Goal: Task Accomplishment & Management: Use online tool/utility

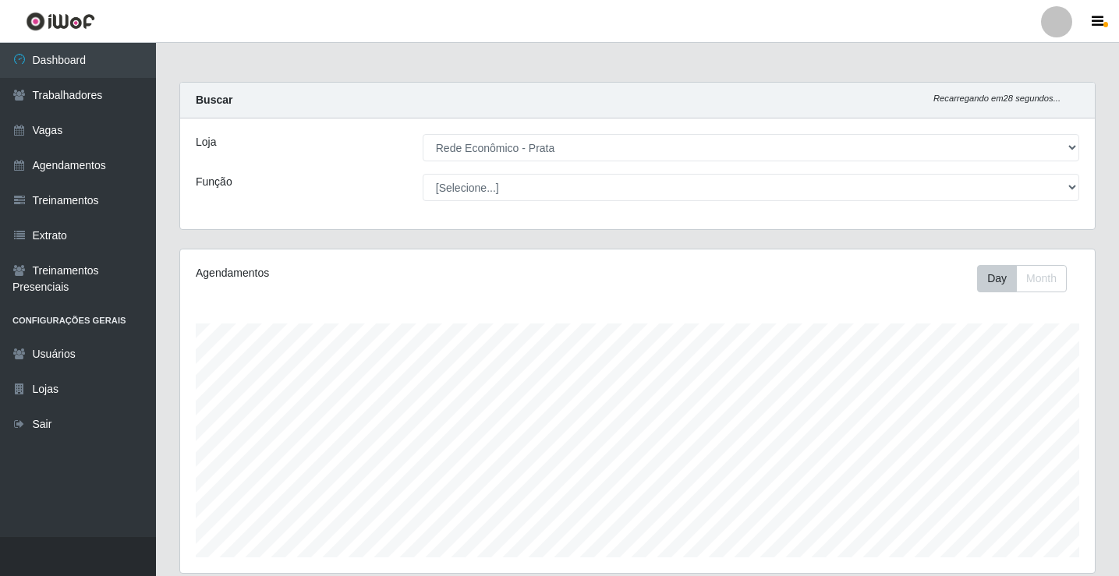
select select "192"
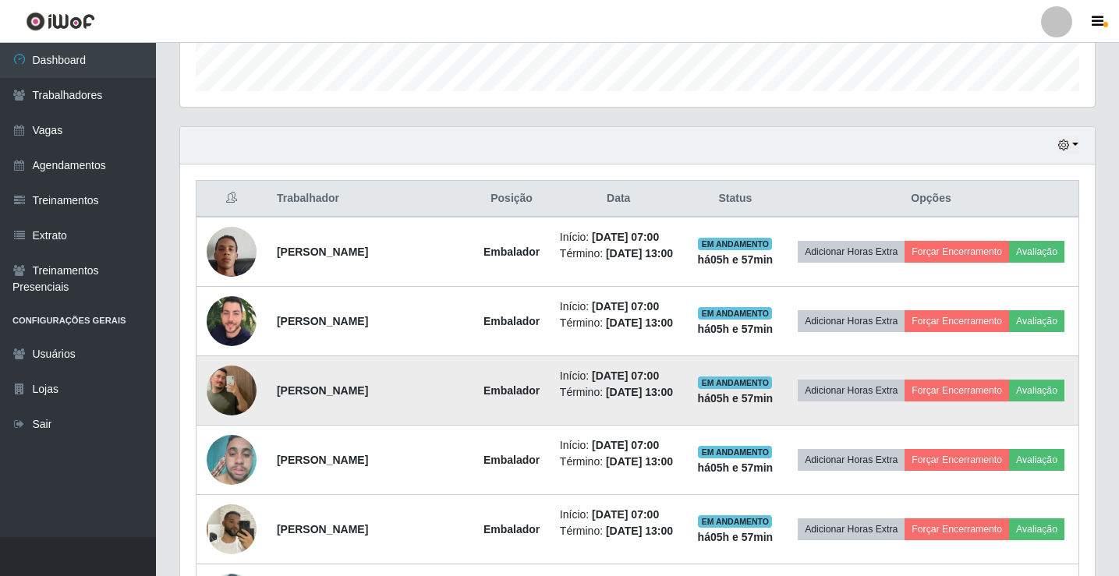
scroll to position [494, 0]
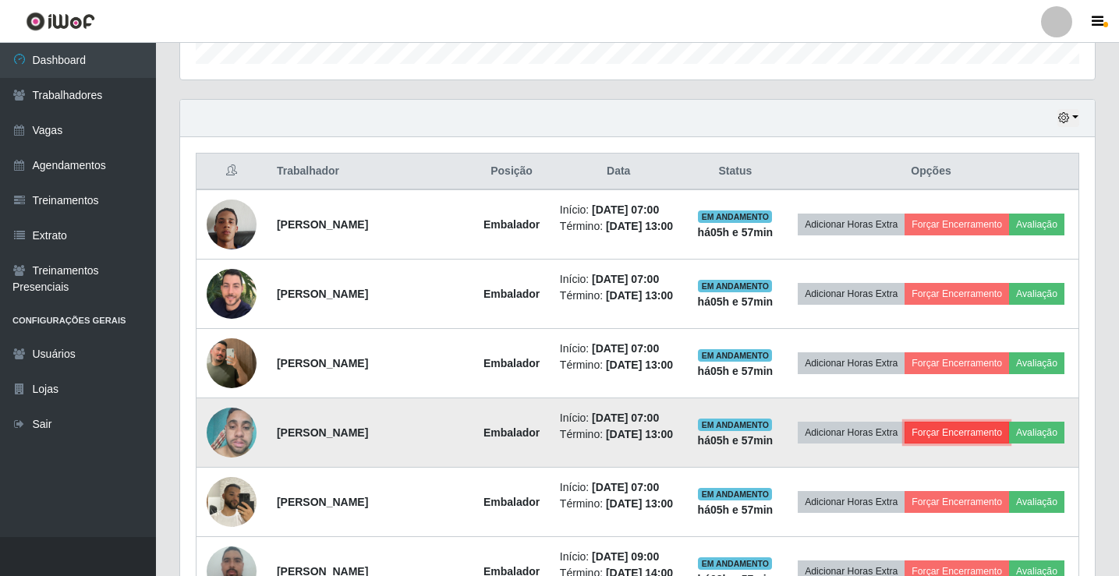
click at [995, 444] on button "Forçar Encerramento" at bounding box center [957, 433] width 104 height 22
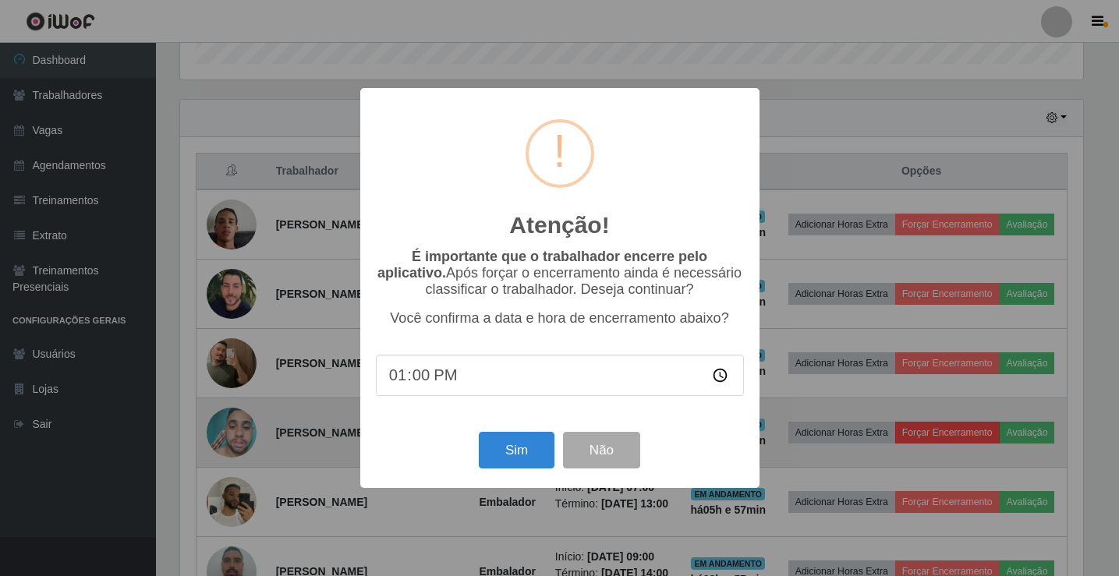
scroll to position [324, 907]
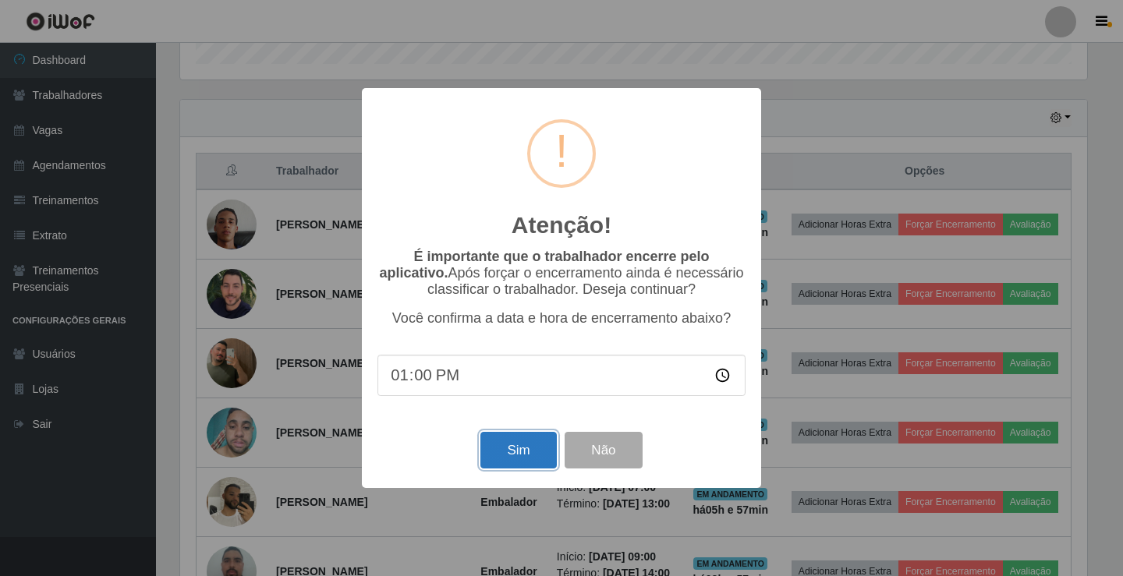
click at [517, 465] on button "Sim" at bounding box center [518, 450] width 76 height 37
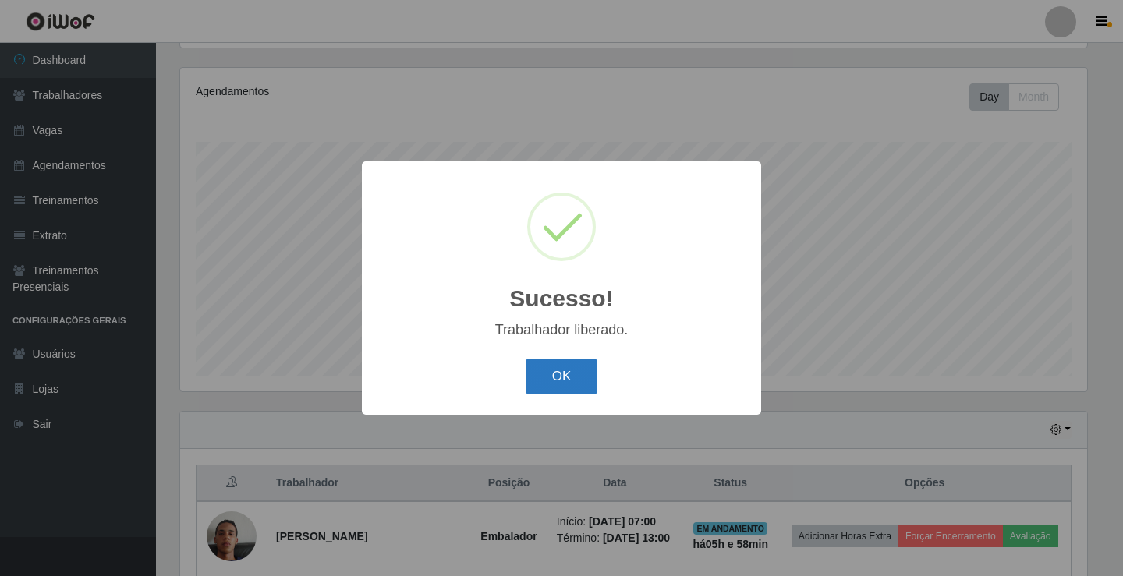
click at [535, 386] on button "OK" at bounding box center [562, 377] width 73 height 37
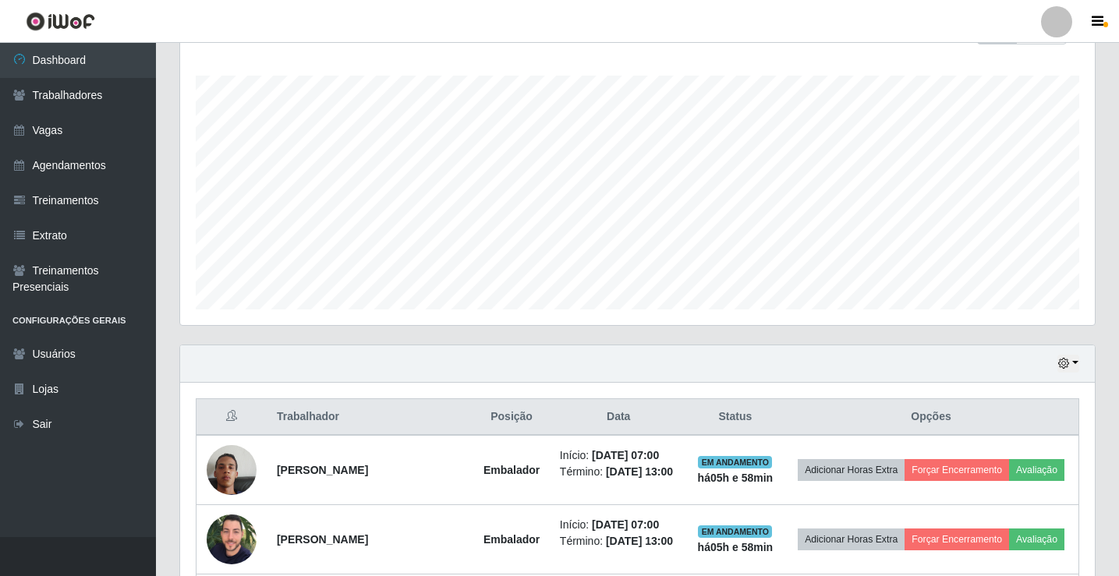
scroll to position [338, 0]
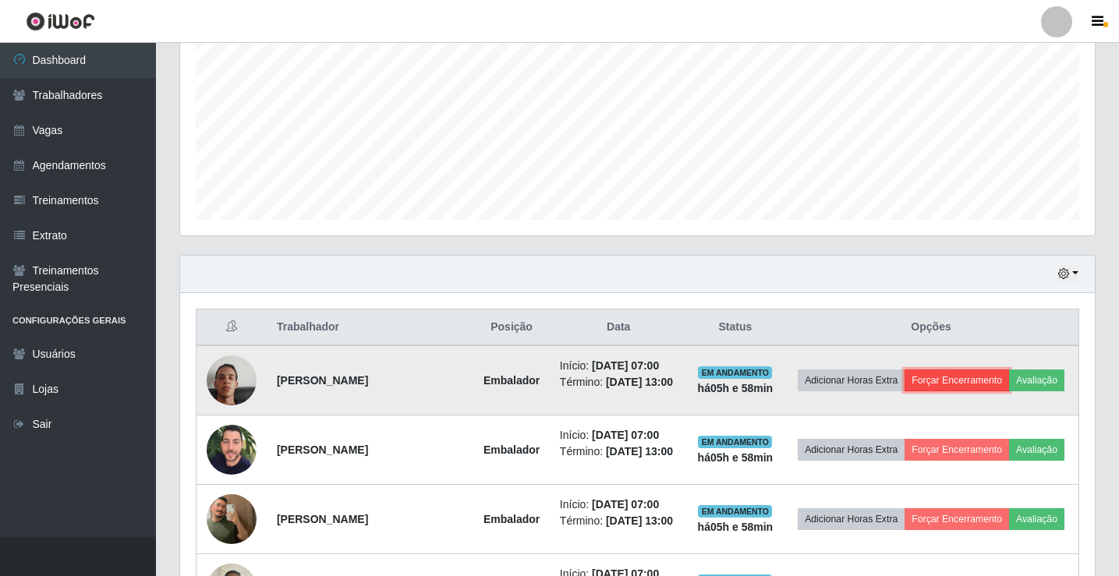
click at [998, 370] on button "Forçar Encerramento" at bounding box center [957, 381] width 104 height 22
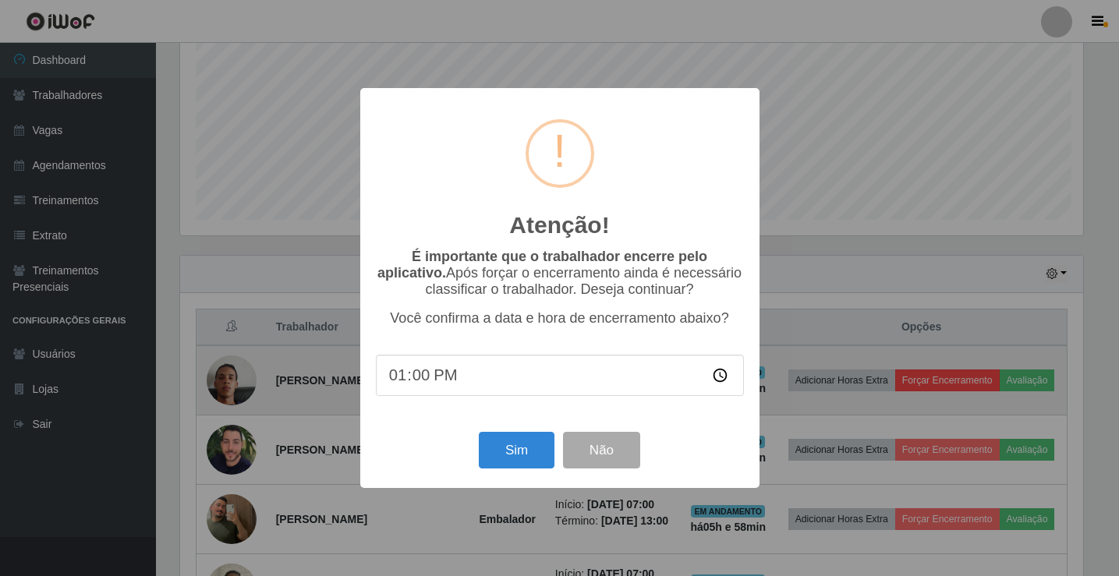
scroll to position [324, 907]
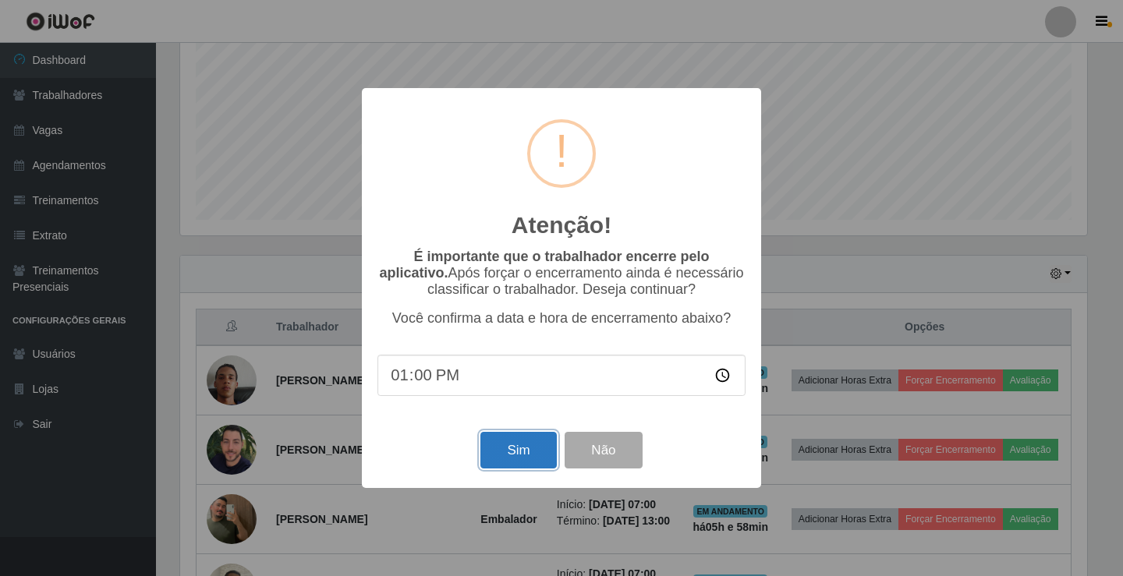
click at [522, 441] on button "Sim" at bounding box center [518, 450] width 76 height 37
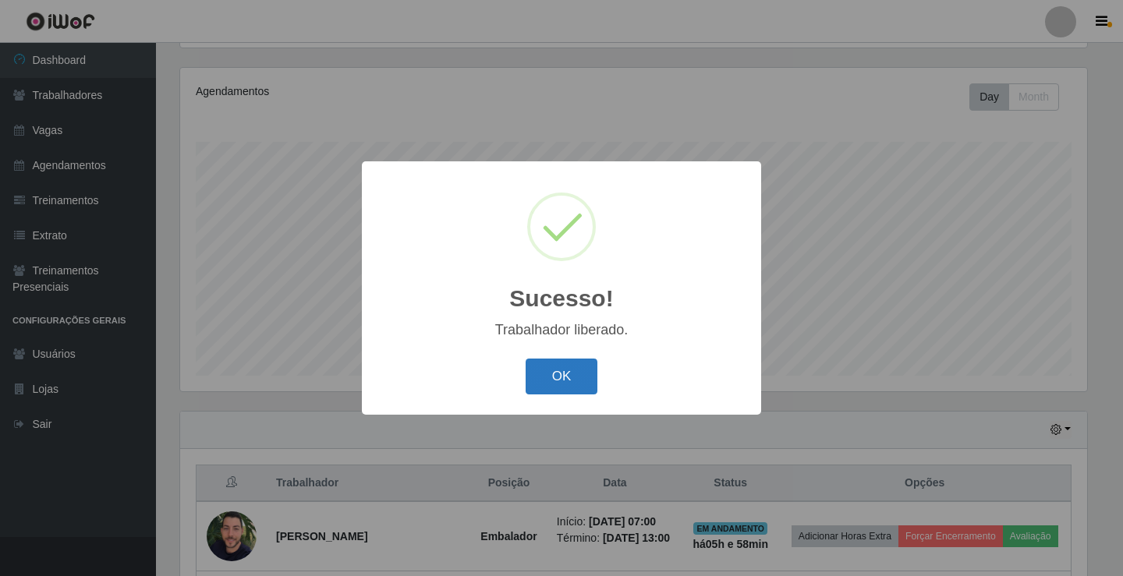
click at [549, 384] on button "OK" at bounding box center [562, 377] width 73 height 37
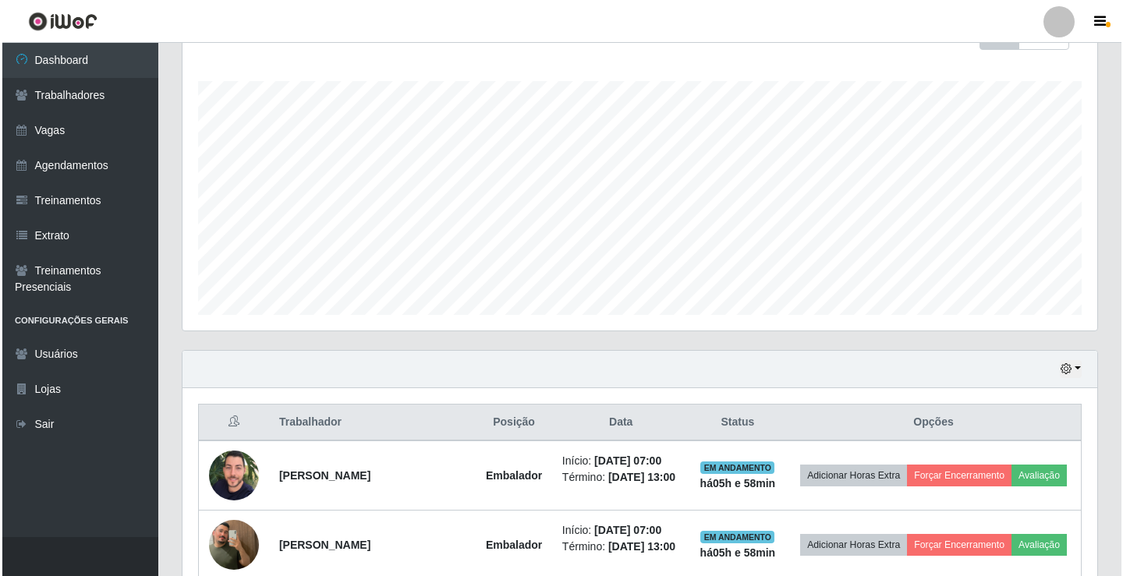
scroll to position [338, 0]
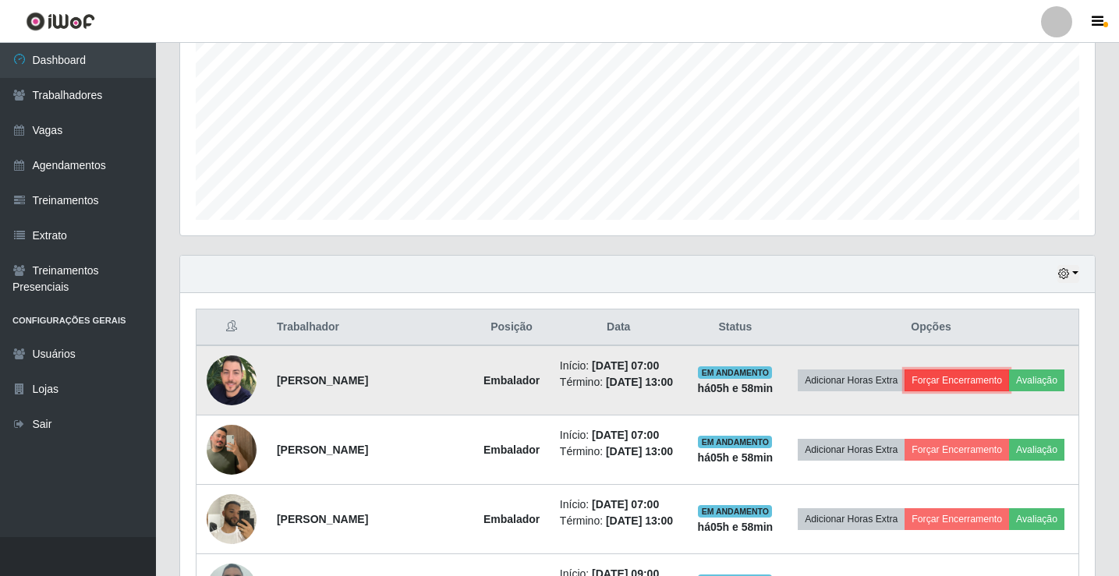
click at [998, 376] on button "Forçar Encerramento" at bounding box center [957, 381] width 104 height 22
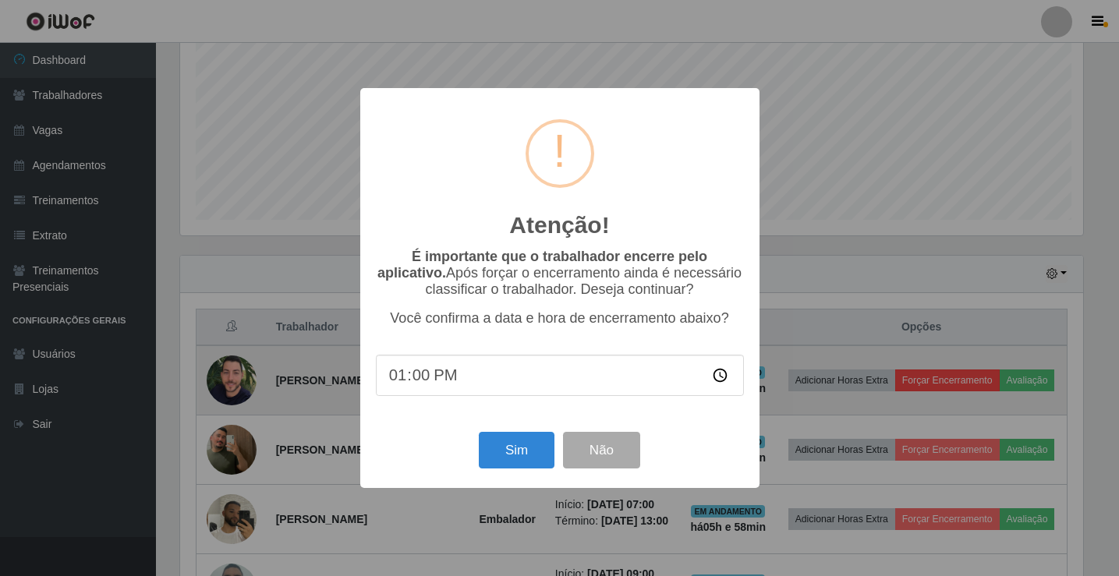
scroll to position [324, 907]
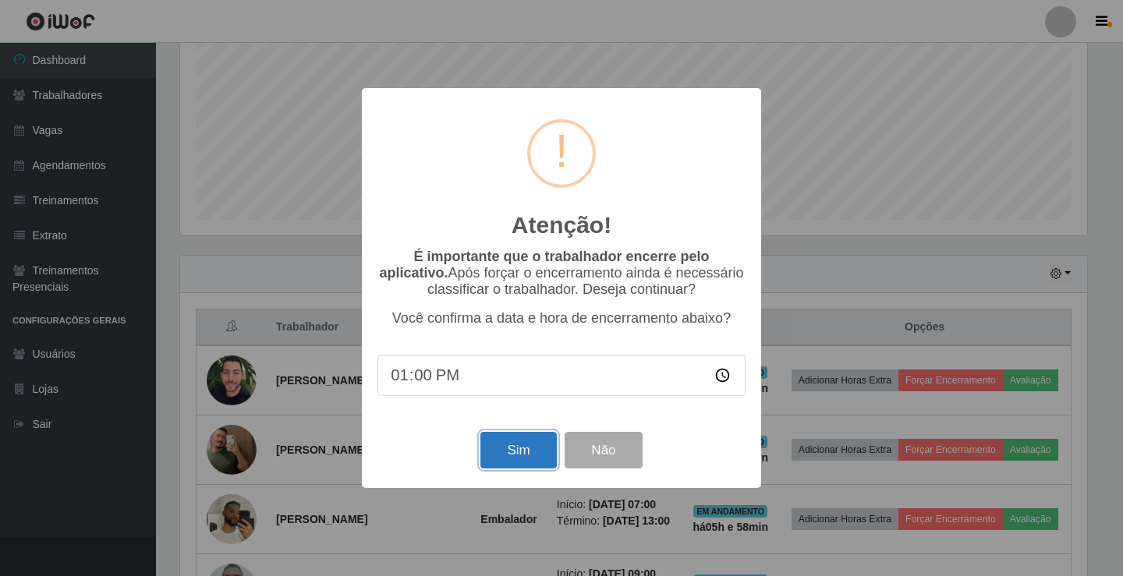
click at [534, 456] on button "Sim" at bounding box center [518, 450] width 76 height 37
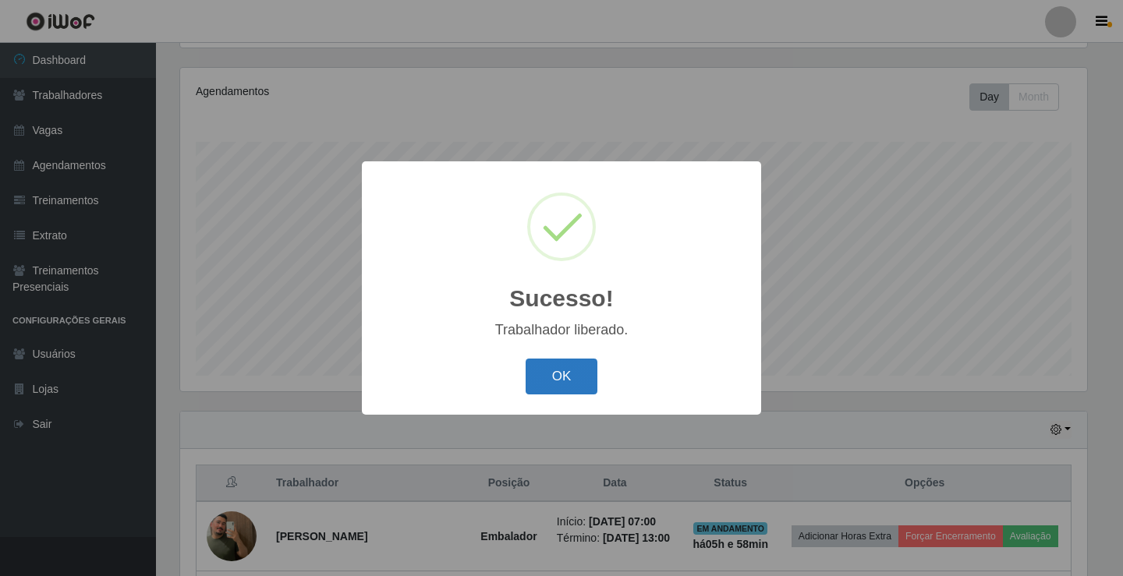
click at [569, 386] on button "OK" at bounding box center [562, 377] width 73 height 37
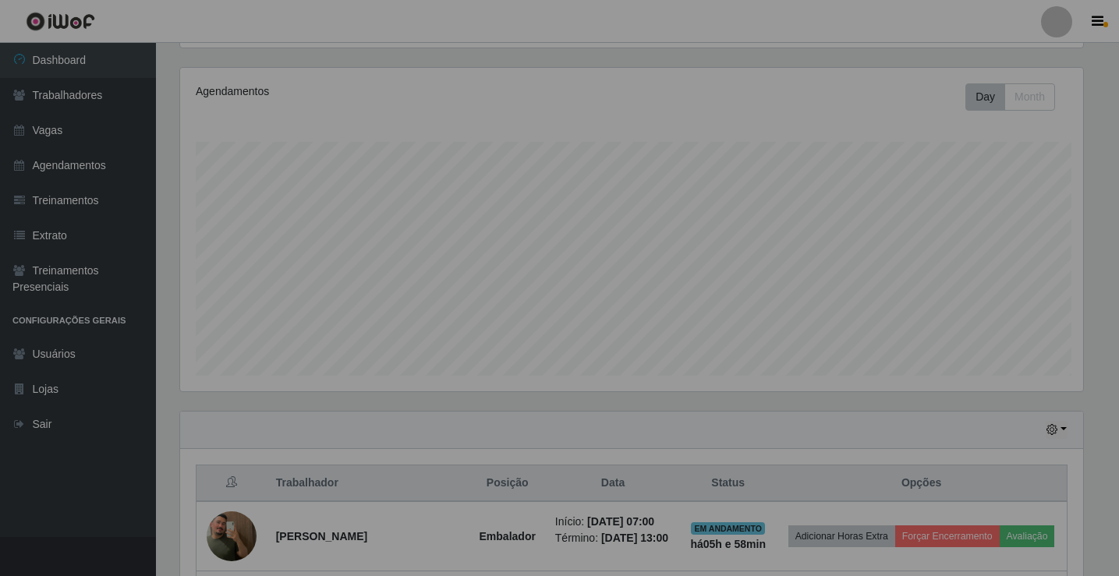
scroll to position [0, 0]
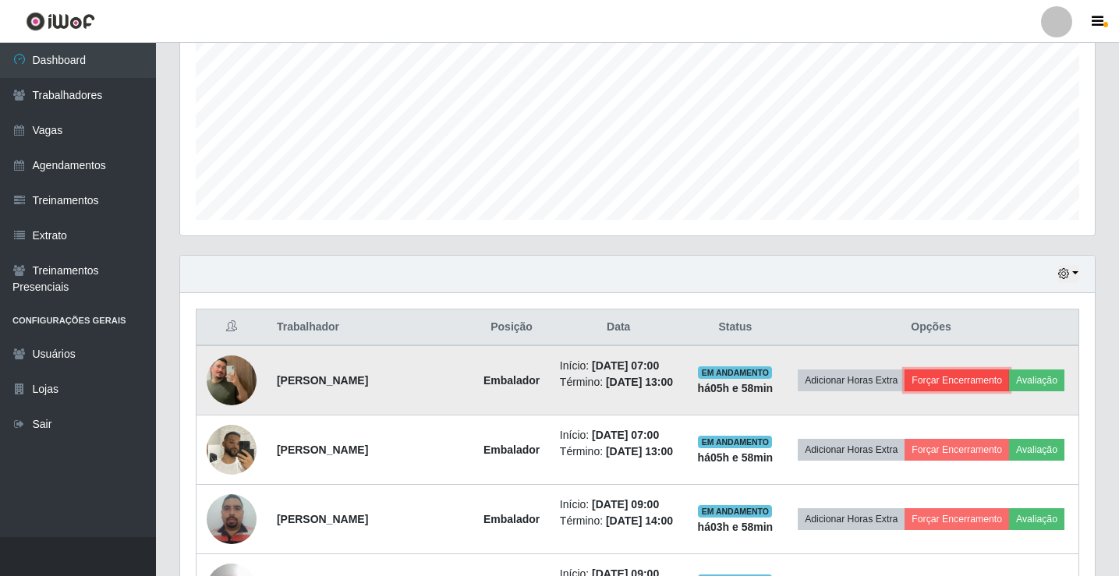
click at [1009, 372] on button "Forçar Encerramento" at bounding box center [957, 381] width 104 height 22
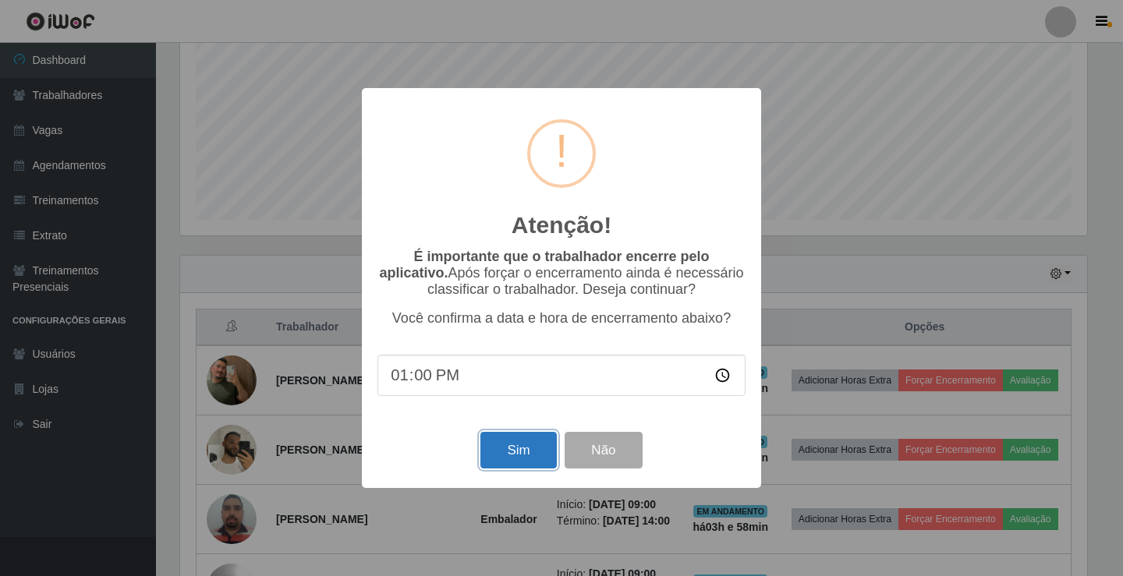
click at [532, 461] on button "Sim" at bounding box center [518, 450] width 76 height 37
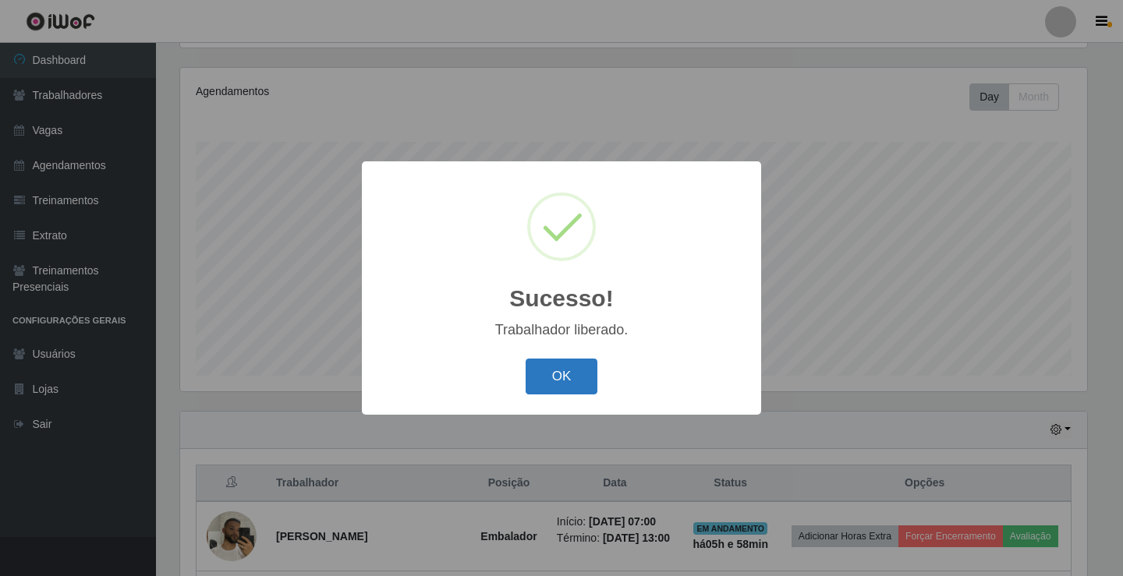
click at [540, 382] on button "OK" at bounding box center [562, 377] width 73 height 37
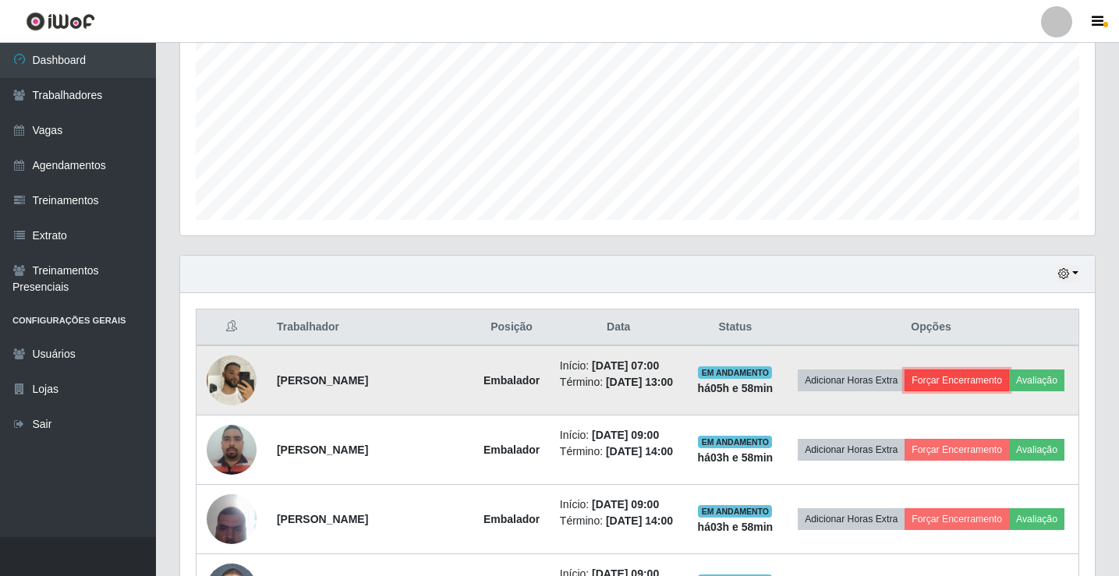
click at [980, 370] on button "Forçar Encerramento" at bounding box center [957, 381] width 104 height 22
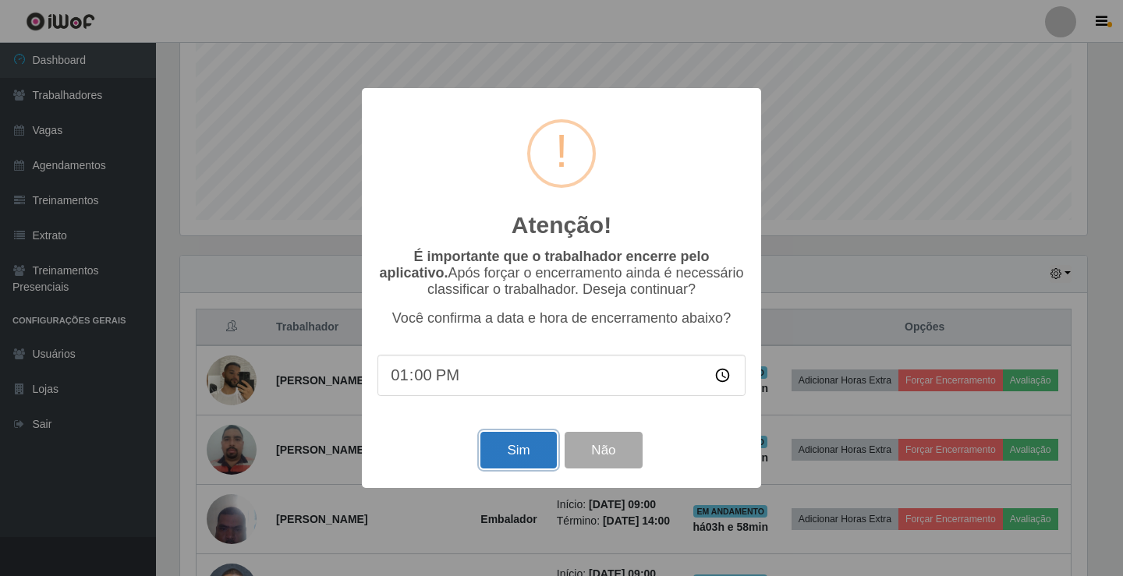
click at [521, 451] on button "Sim" at bounding box center [518, 450] width 76 height 37
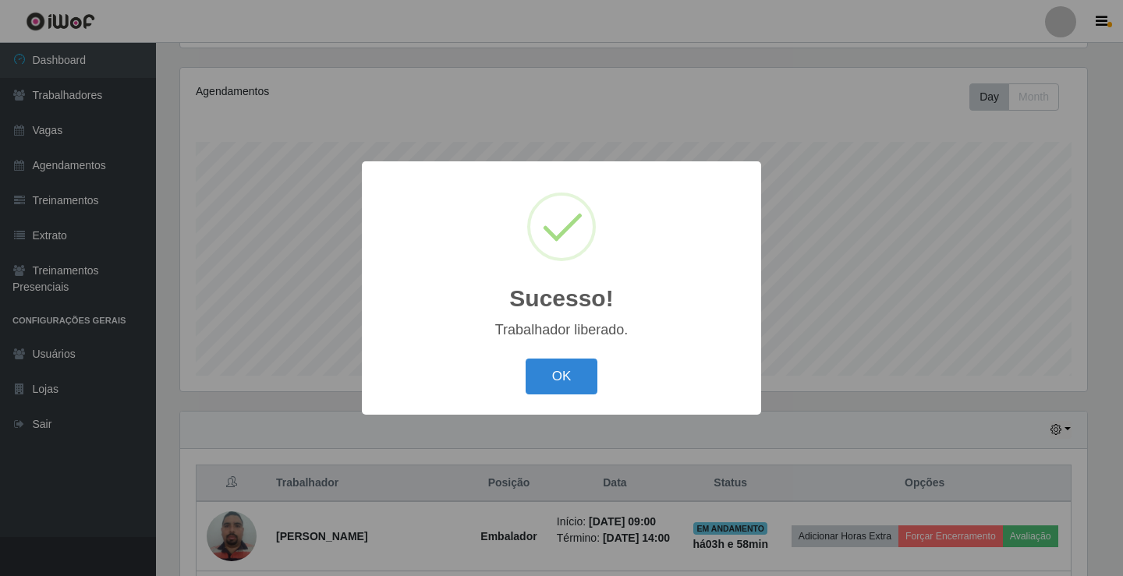
drag, startPoint x: 533, startPoint y: 387, endPoint x: 544, endPoint y: 409, distance: 24.4
click at [536, 391] on button "OK" at bounding box center [562, 377] width 73 height 37
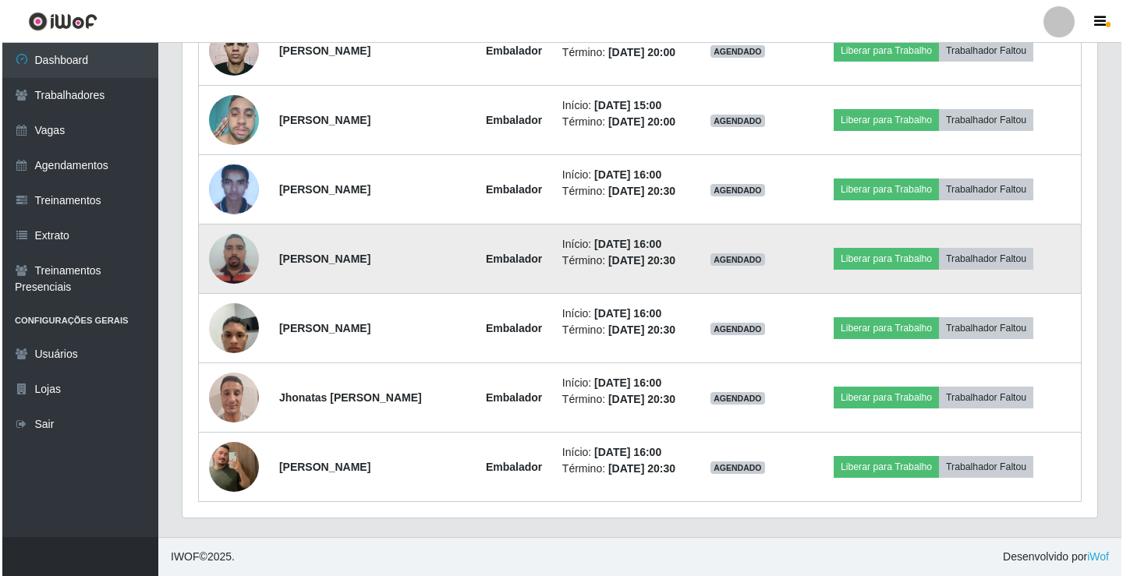
scroll to position [1398, 0]
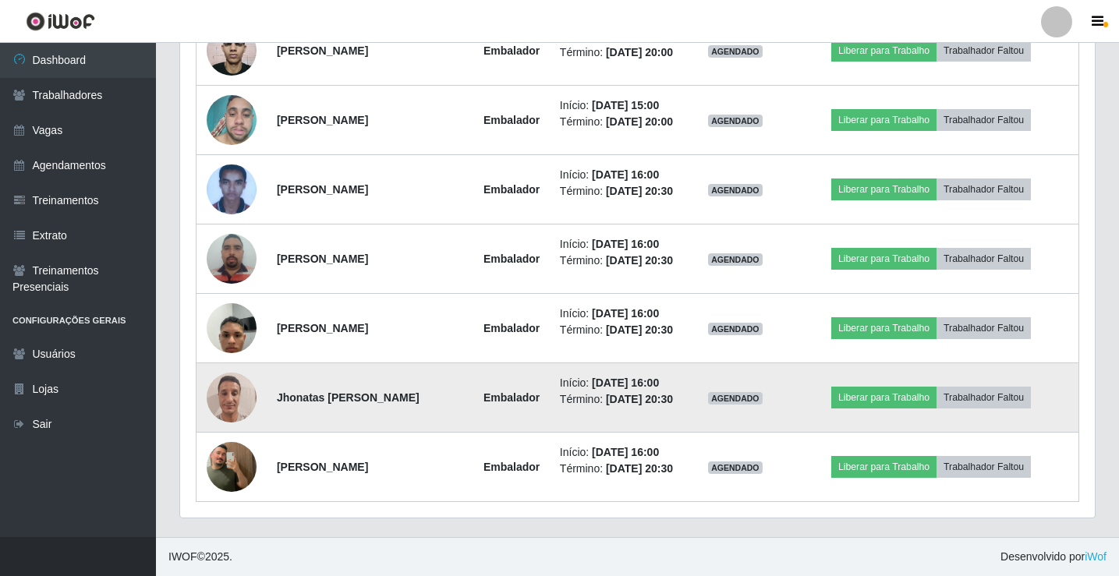
click at [221, 384] on img at bounding box center [232, 397] width 50 height 66
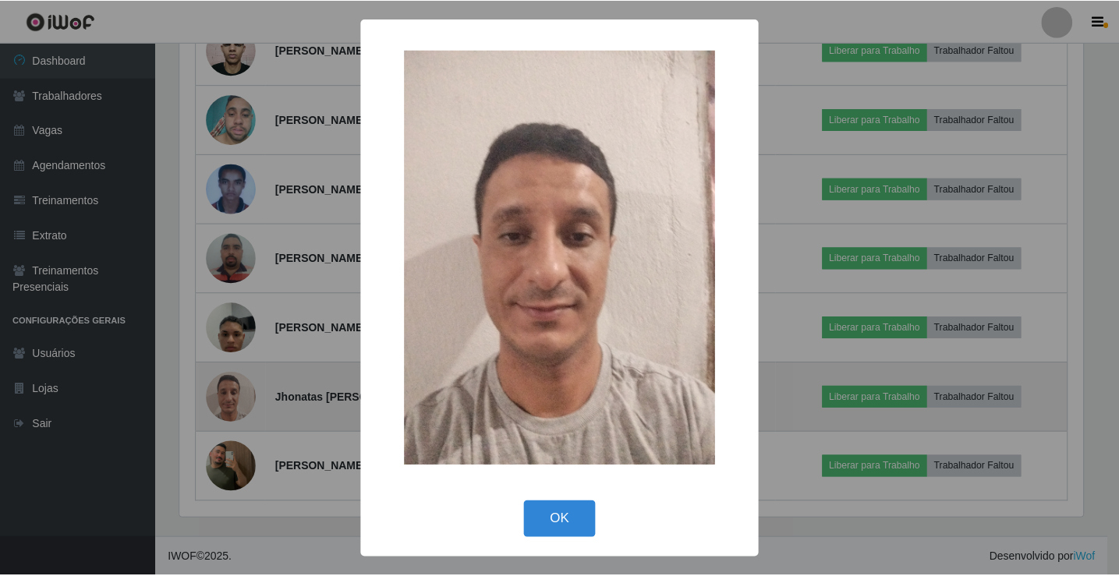
scroll to position [324, 907]
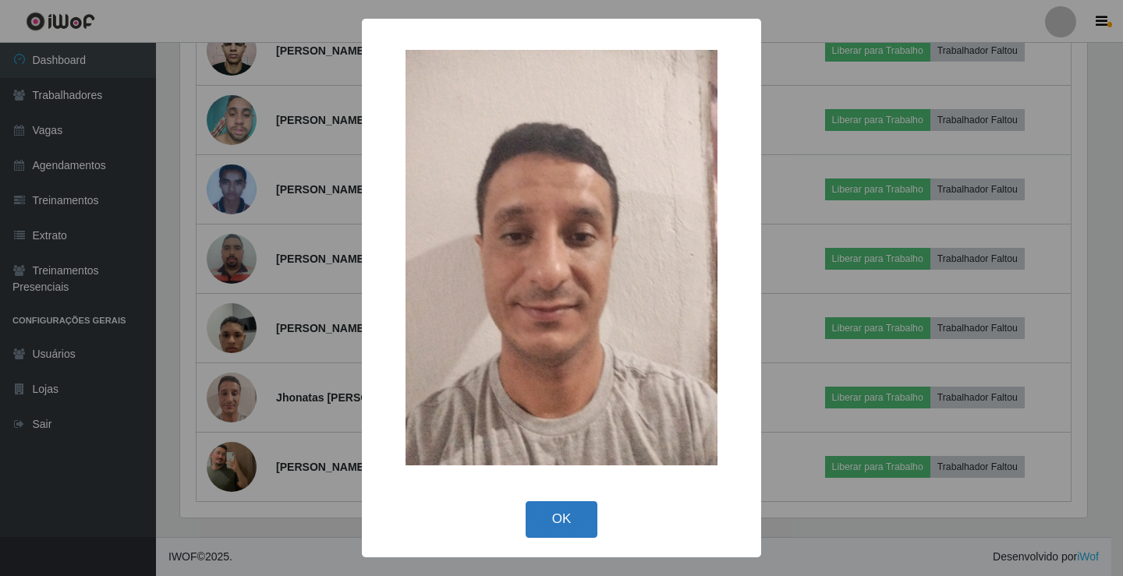
click at [564, 524] on button "OK" at bounding box center [562, 519] width 73 height 37
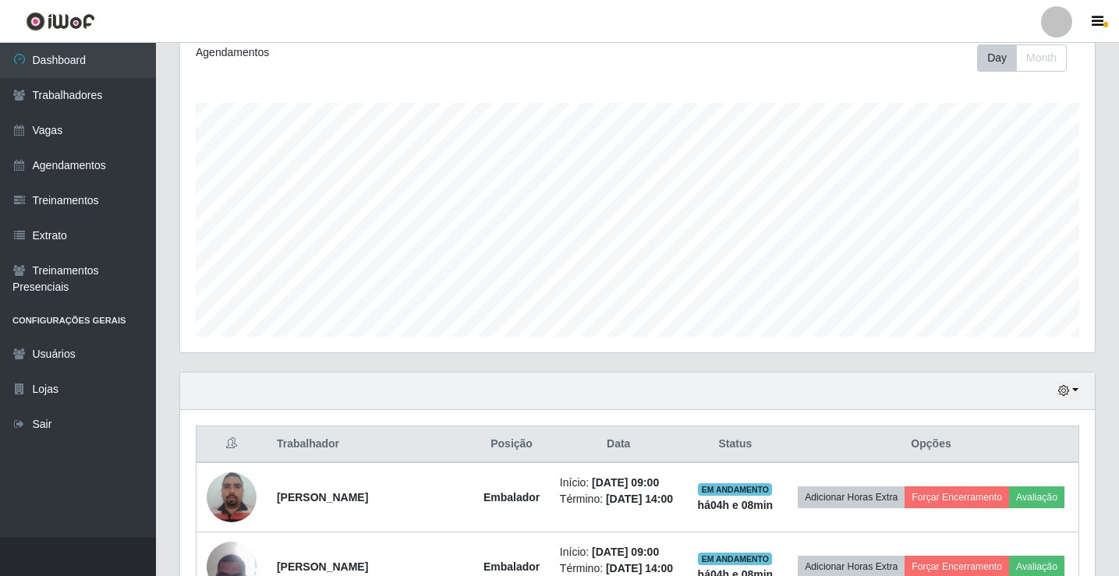
scroll to position [156, 0]
